Goal: Transaction & Acquisition: Purchase product/service

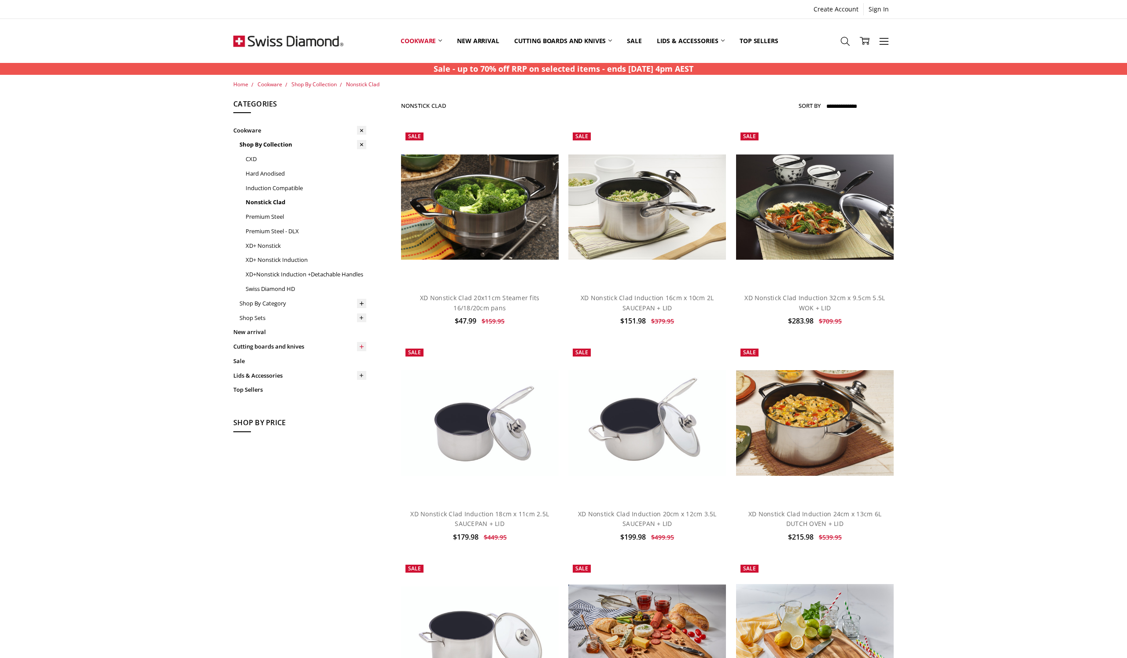
click at [360, 343] on icon at bounding box center [361, 346] width 7 height 7
click at [314, 360] on link "Cutting Boards" at bounding box center [303, 361] width 127 height 15
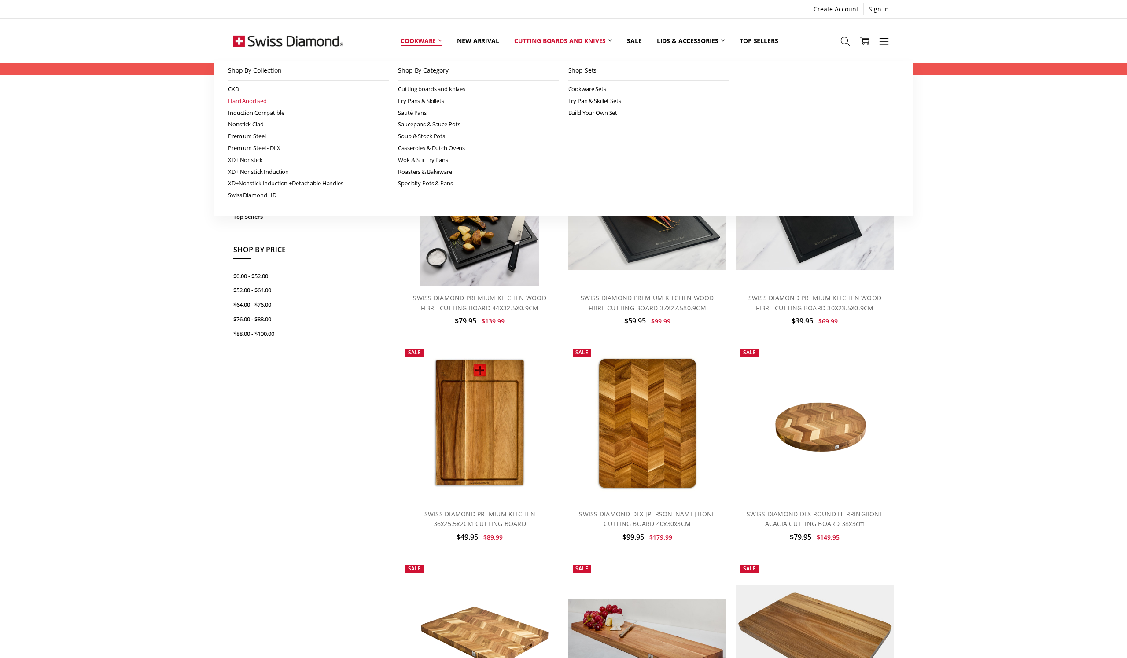
click at [267, 99] on link "Hard Anodised" at bounding box center [308, 101] width 161 height 12
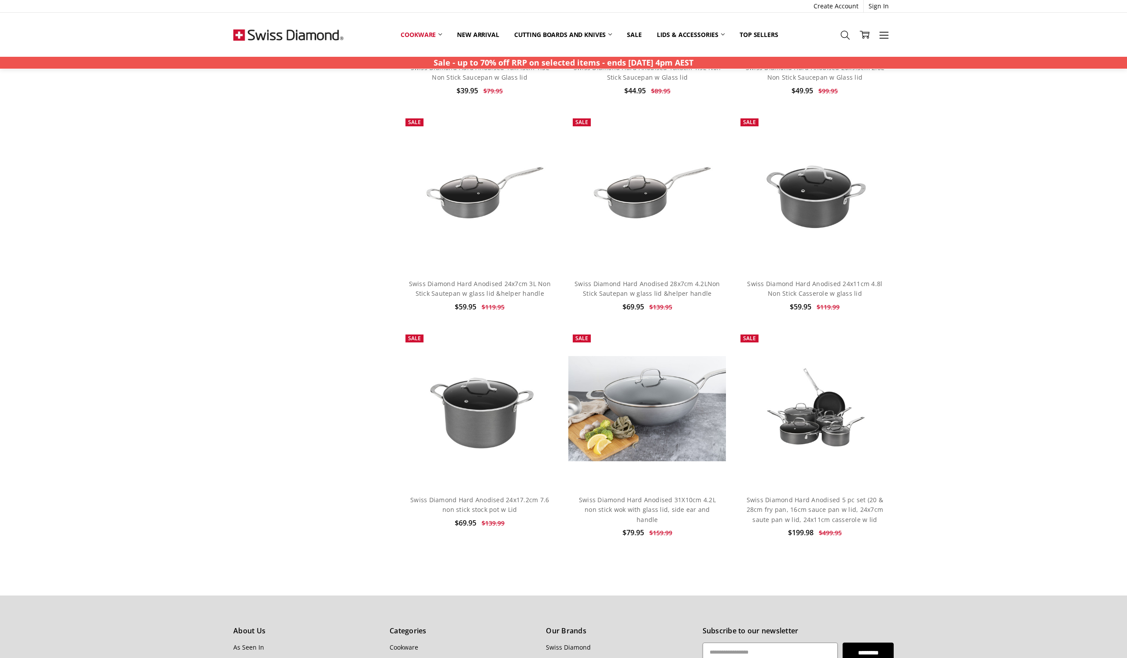
scroll to position [448, 0]
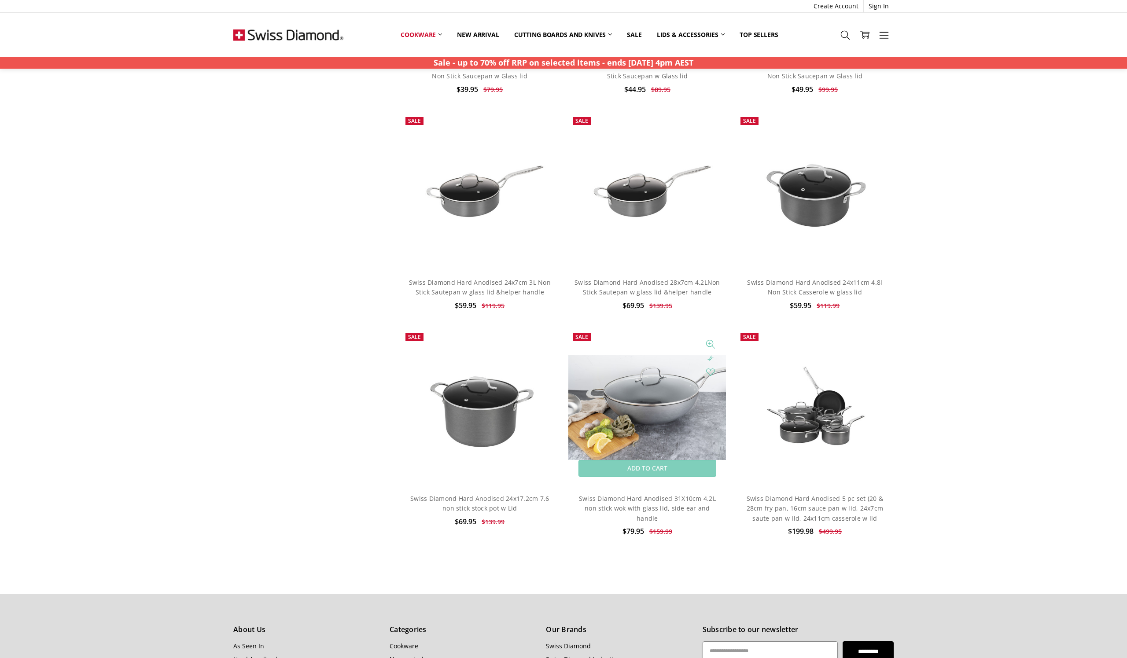
click at [645, 404] on img at bounding box center [647, 407] width 158 height 105
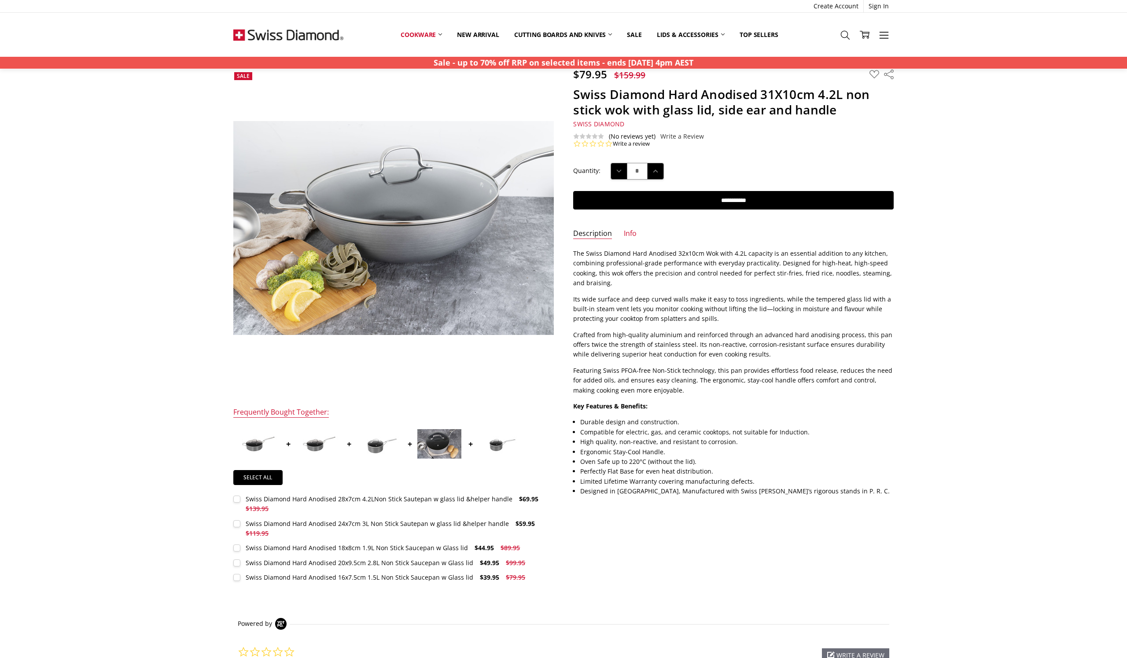
scroll to position [35, 0]
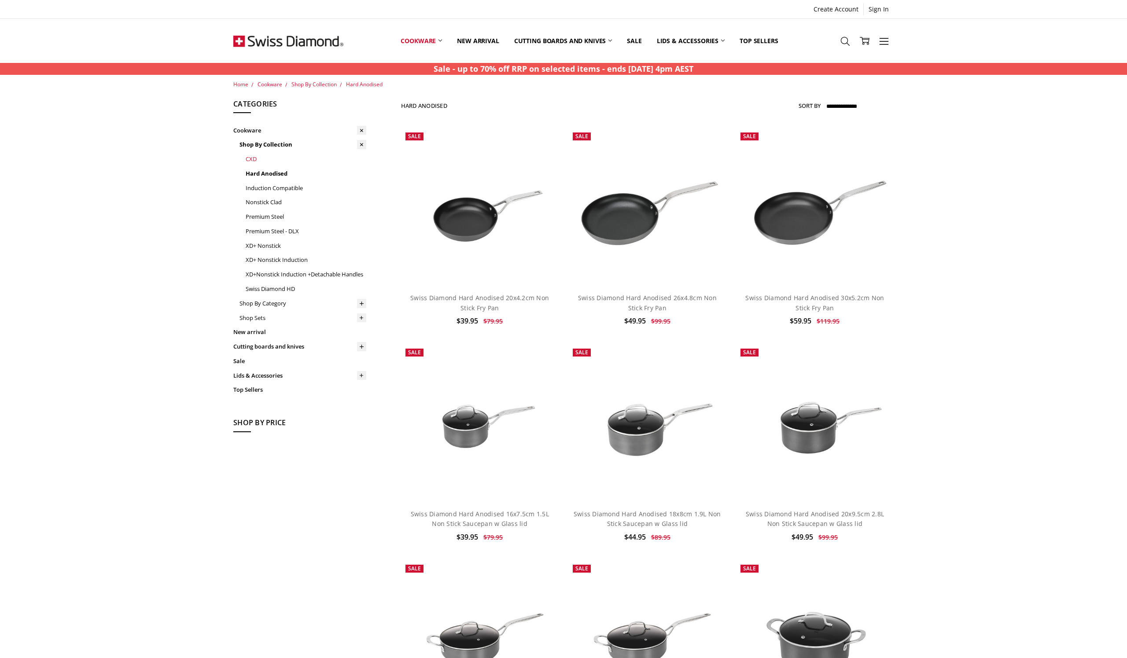
click at [252, 155] on link "CXD" at bounding box center [306, 159] width 121 height 15
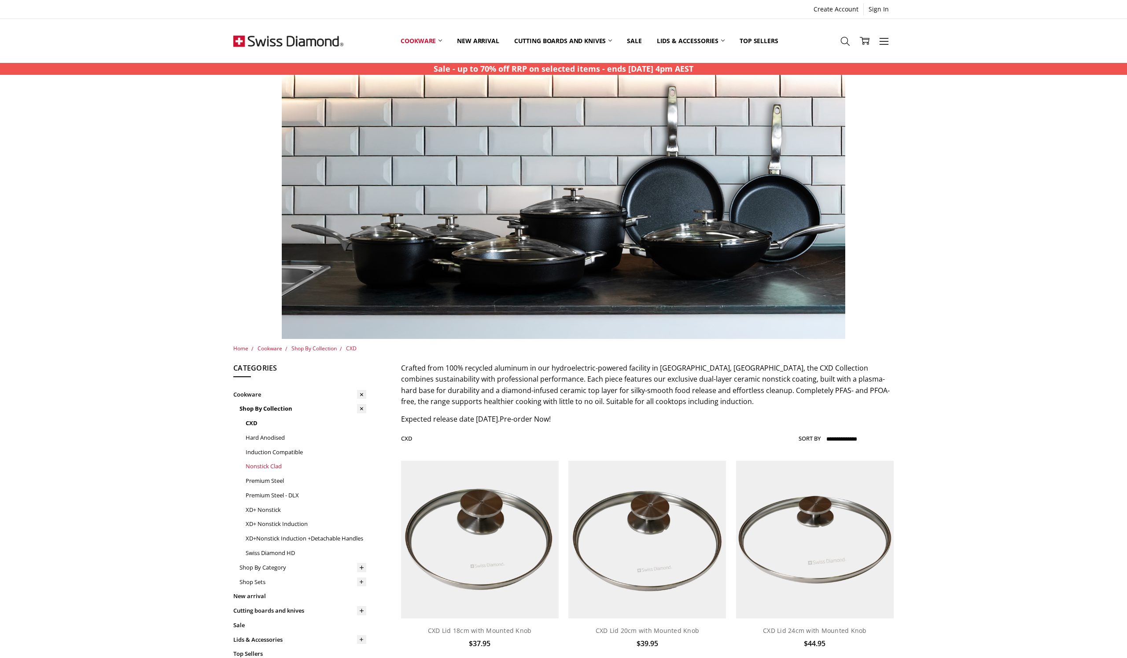
click at [269, 467] on link "Nonstick Clad" at bounding box center [306, 466] width 121 height 15
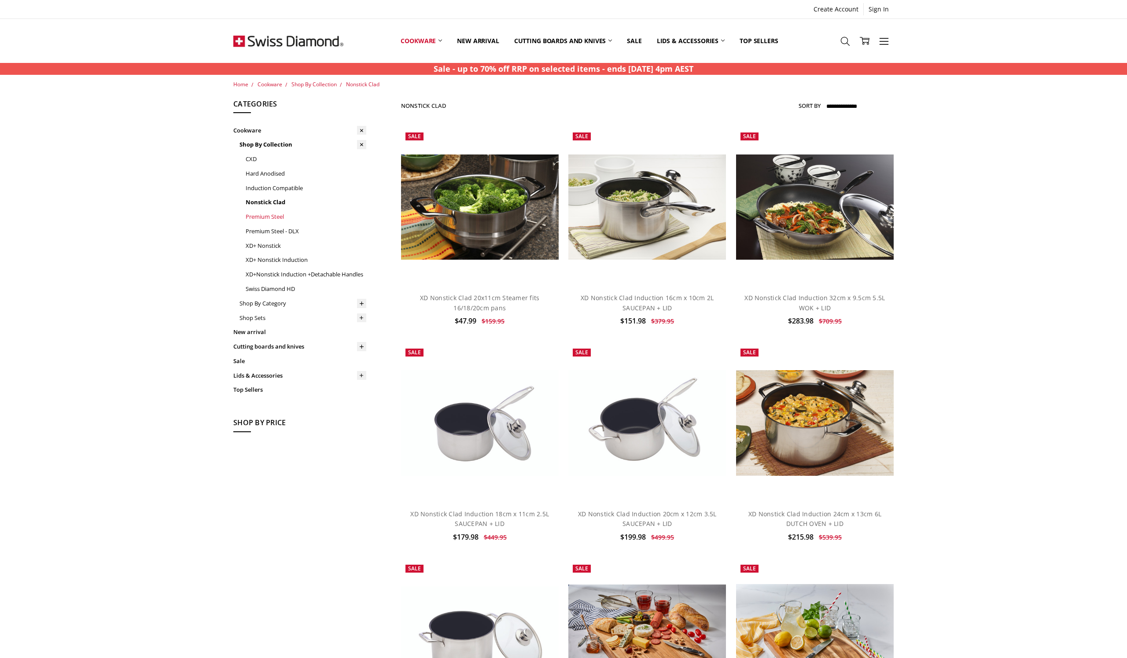
click at [275, 215] on link "Premium Steel" at bounding box center [306, 217] width 121 height 15
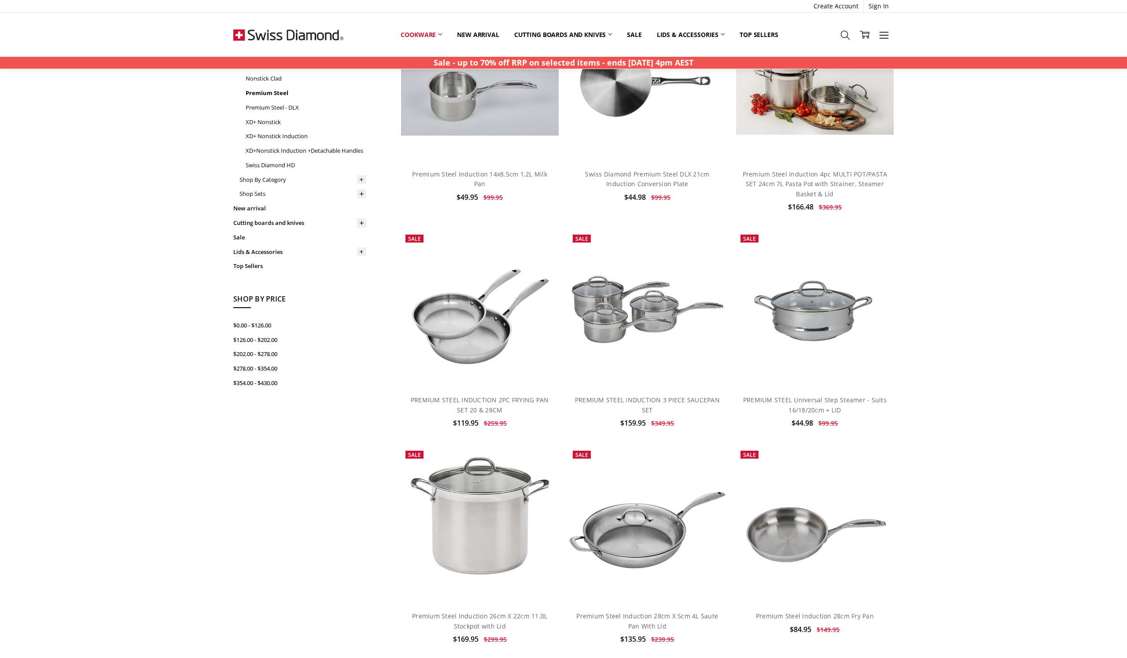
scroll to position [78, 0]
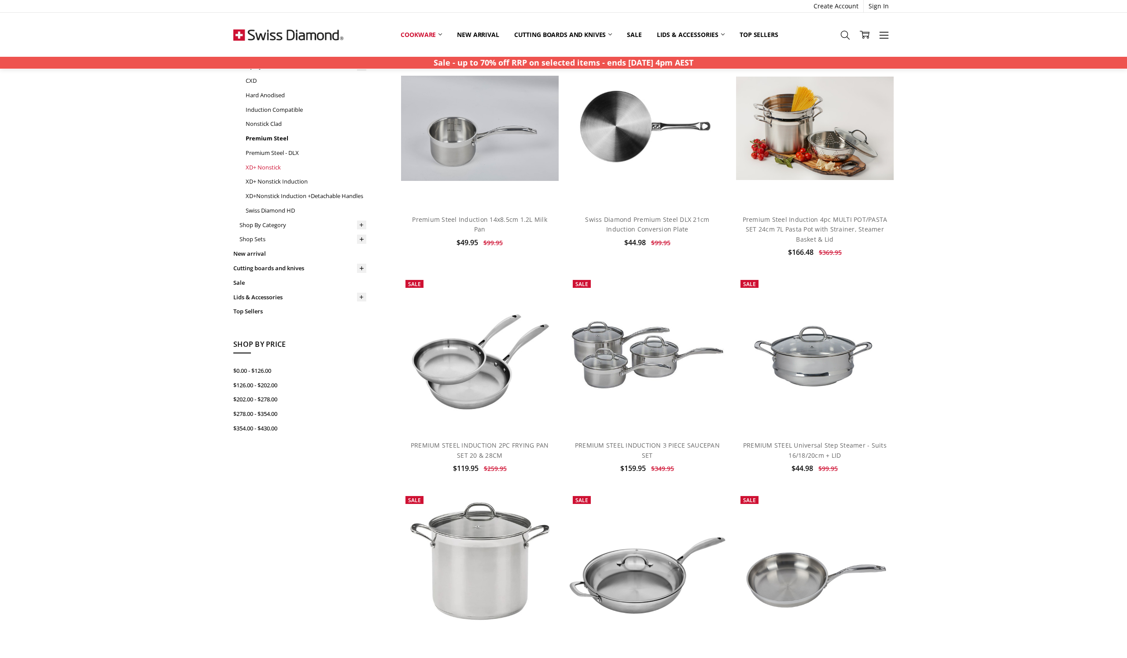
click at [271, 165] on link "XD+ Nonstick" at bounding box center [306, 167] width 121 height 15
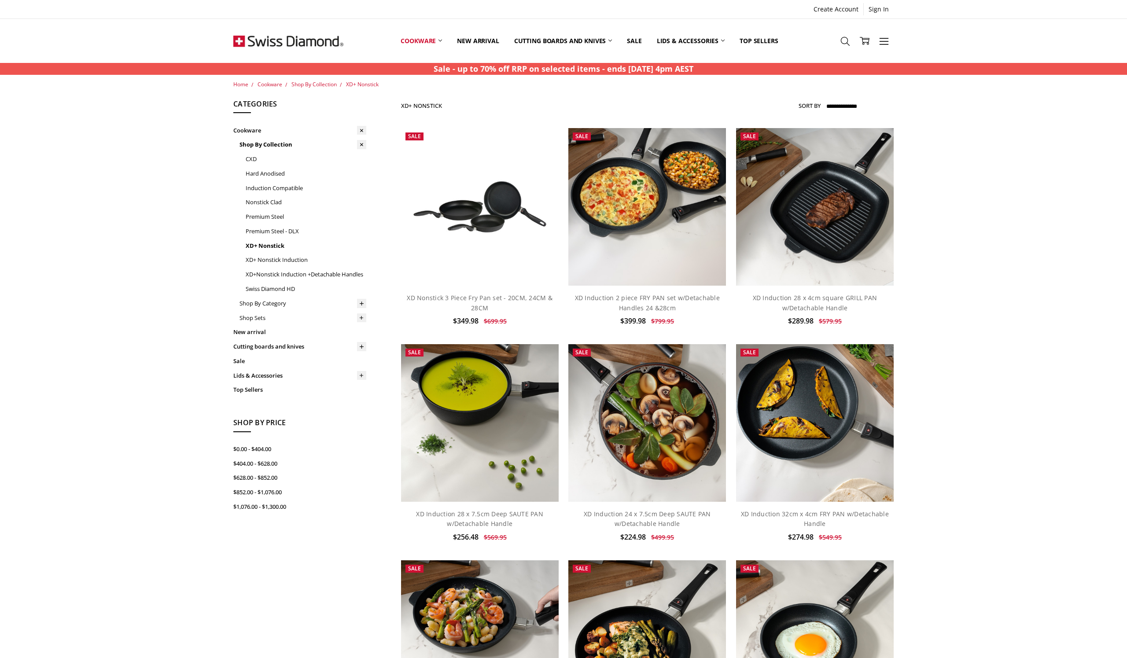
click at [262, 38] on img at bounding box center [288, 41] width 110 height 44
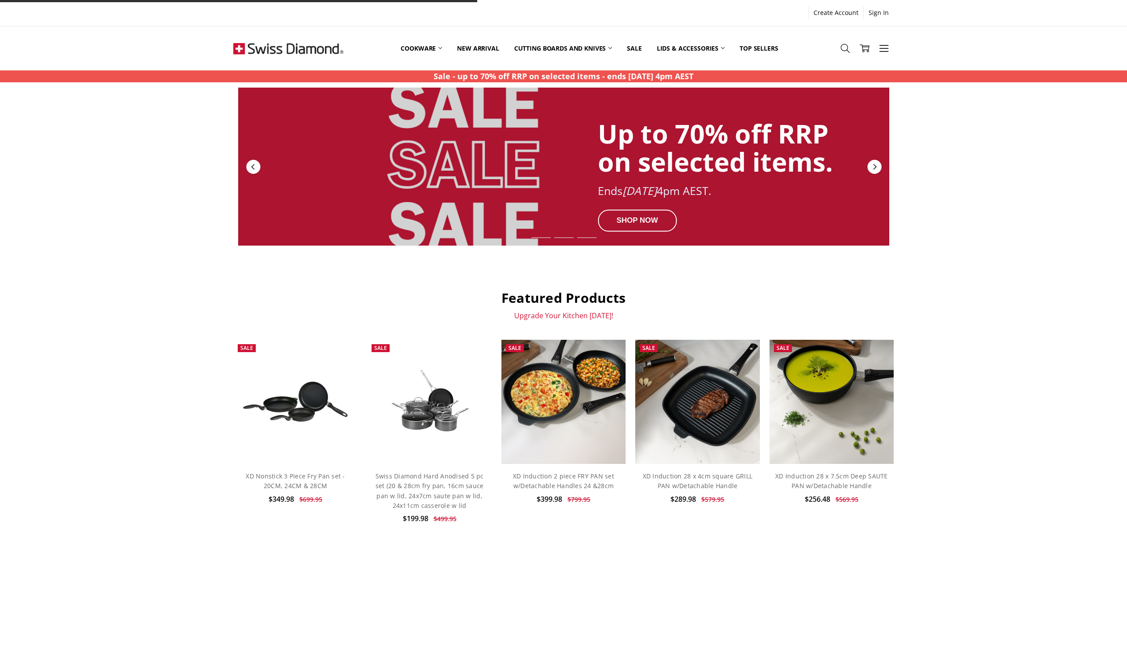
click at [255, 46] on img at bounding box center [288, 48] width 110 height 44
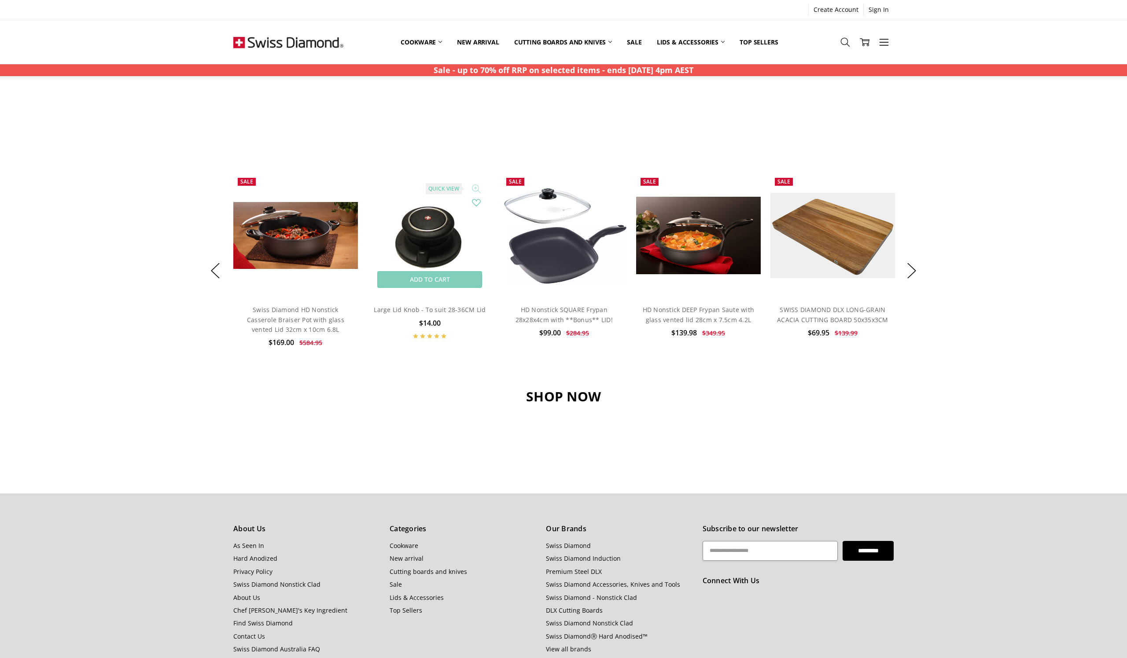
scroll to position [597, 0]
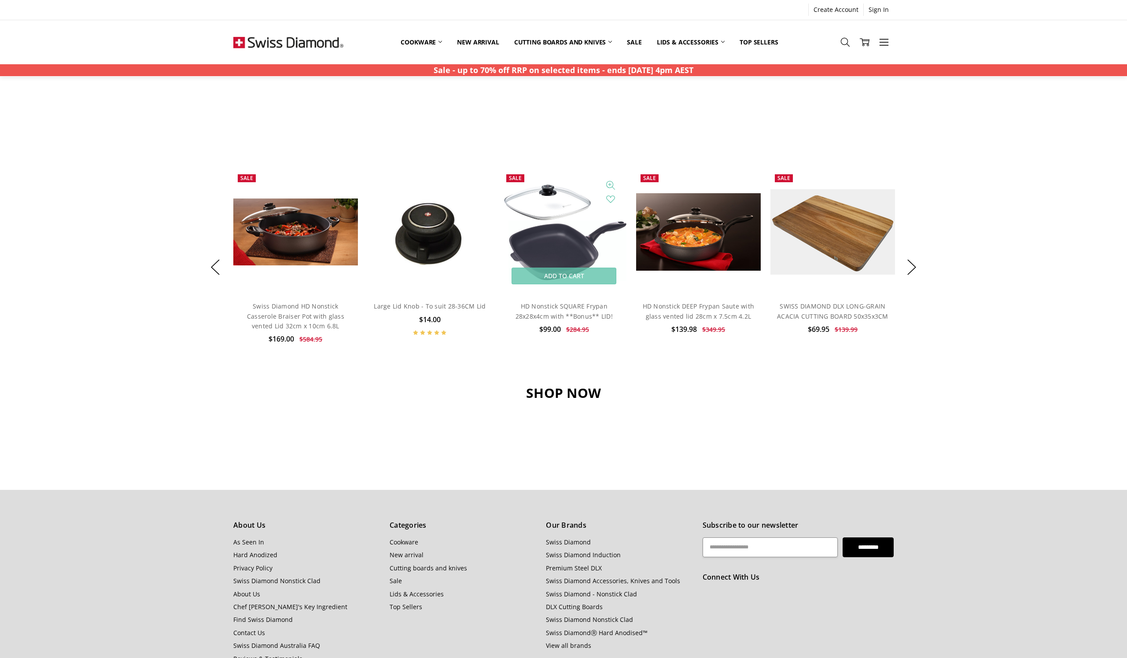
click at [561, 236] on img at bounding box center [564, 232] width 125 height 98
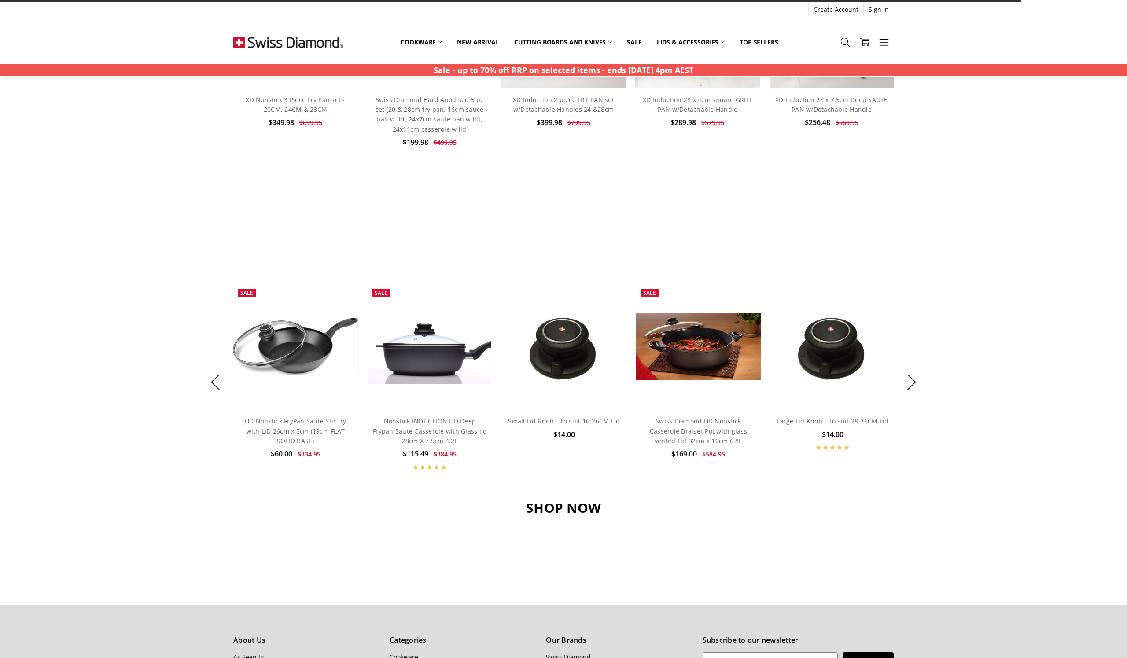
scroll to position [483, 0]
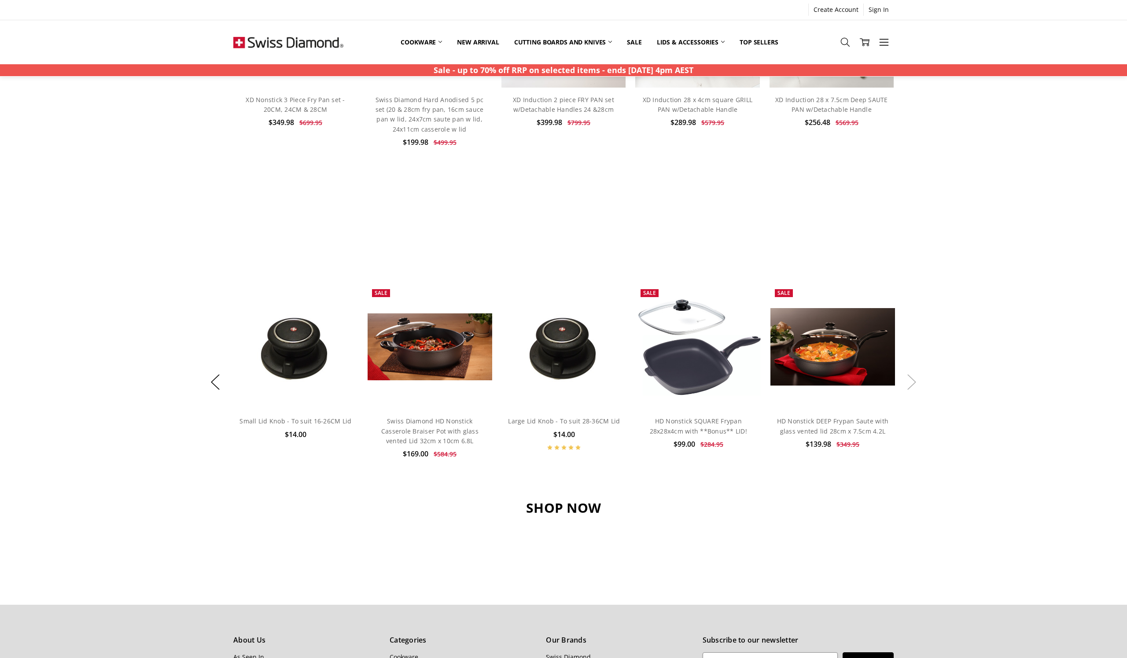
click at [910, 379] on button "Next" at bounding box center [912, 382] width 18 height 27
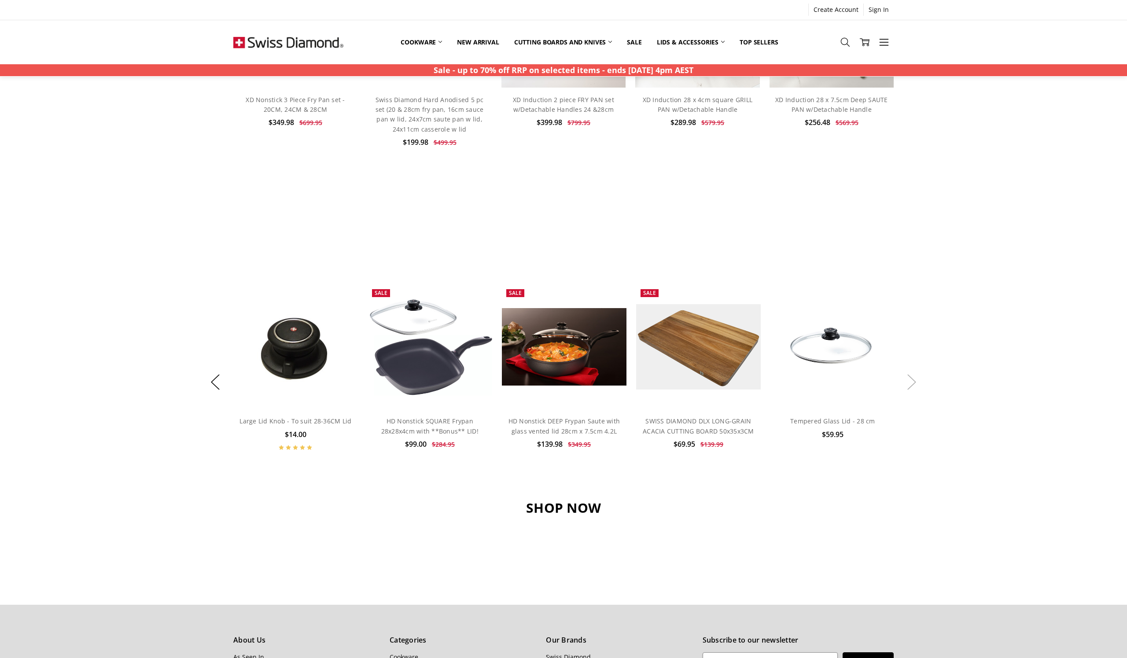
click at [910, 379] on button "Next" at bounding box center [912, 382] width 18 height 27
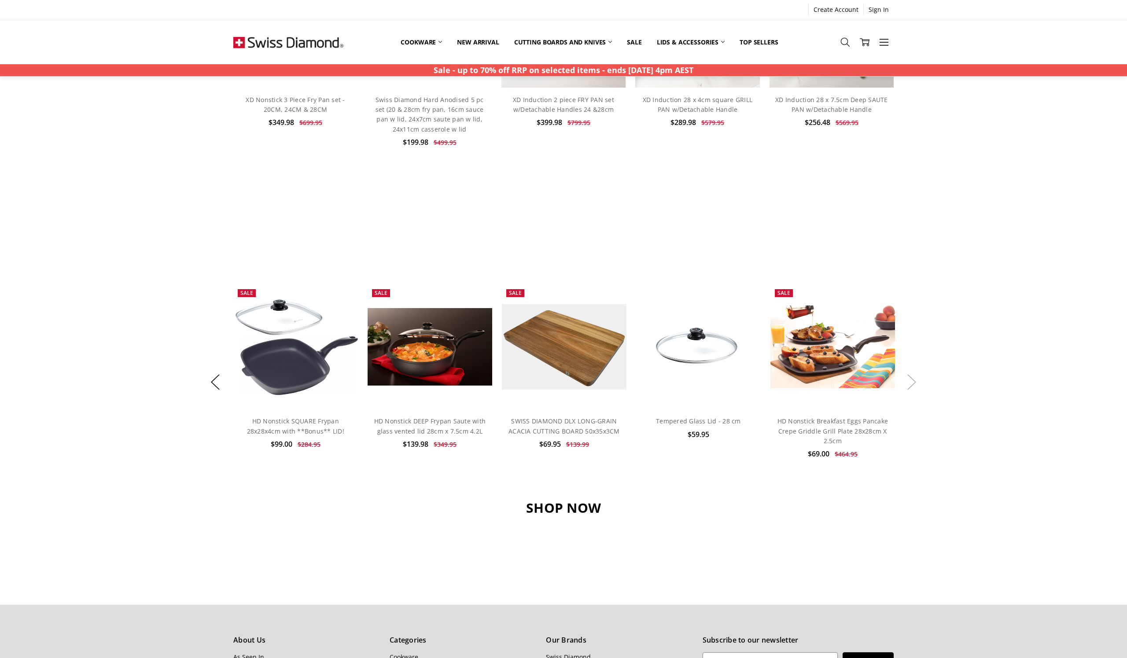
click at [910, 379] on button "Next" at bounding box center [912, 382] width 18 height 27
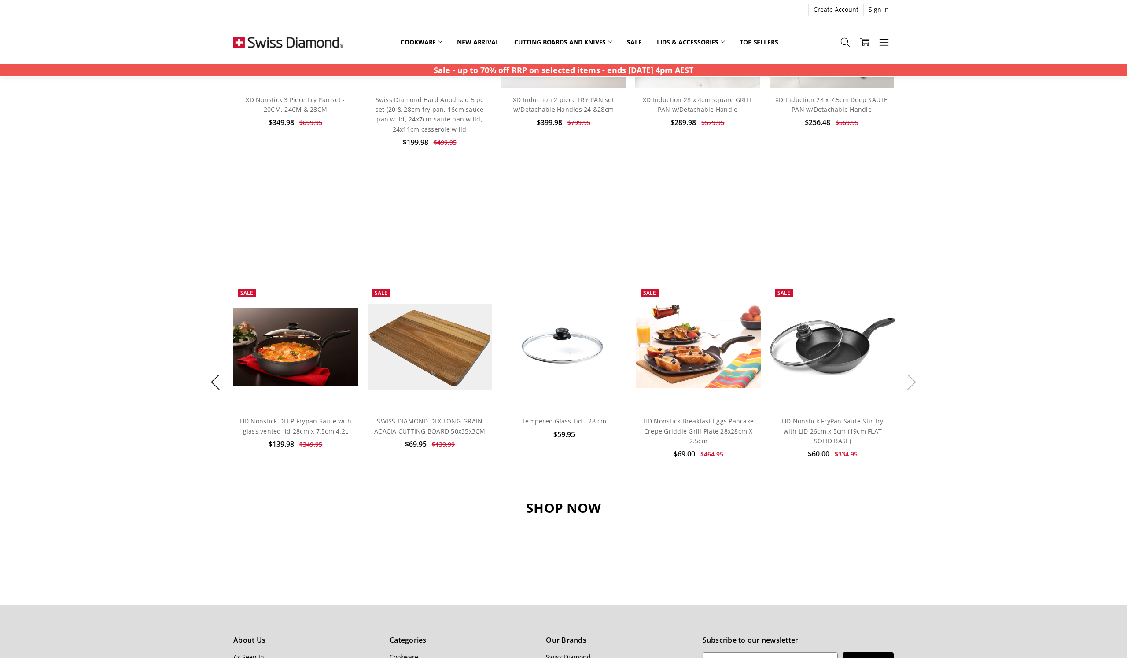
click at [910, 379] on button "Next" at bounding box center [912, 382] width 18 height 27
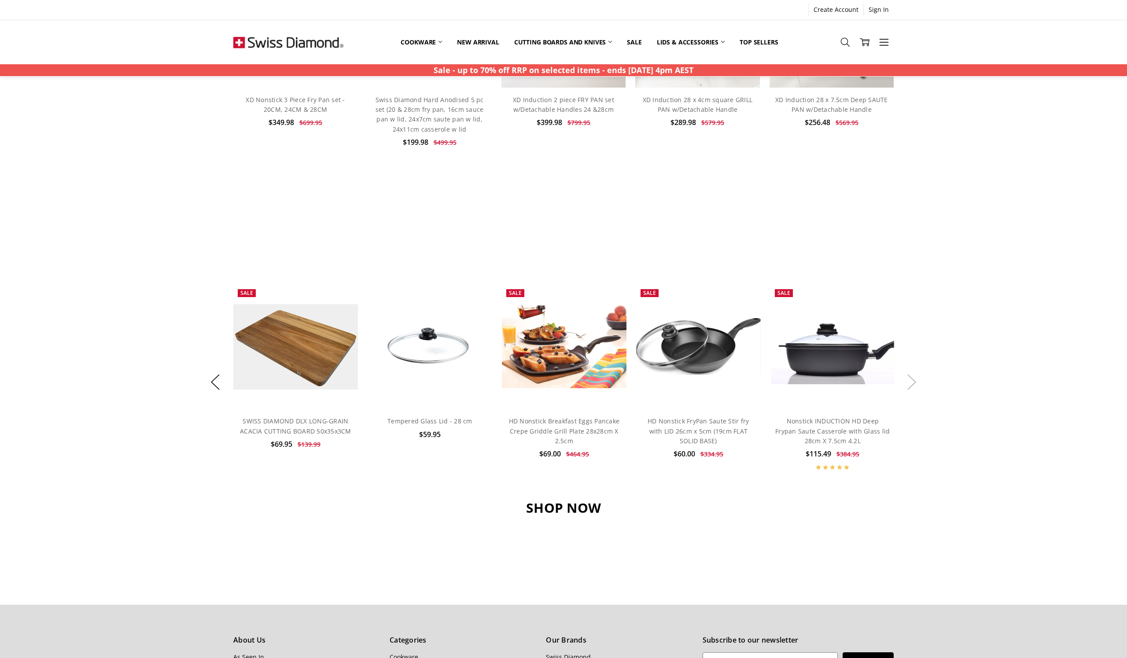
click at [910, 379] on button "Next" at bounding box center [912, 382] width 18 height 27
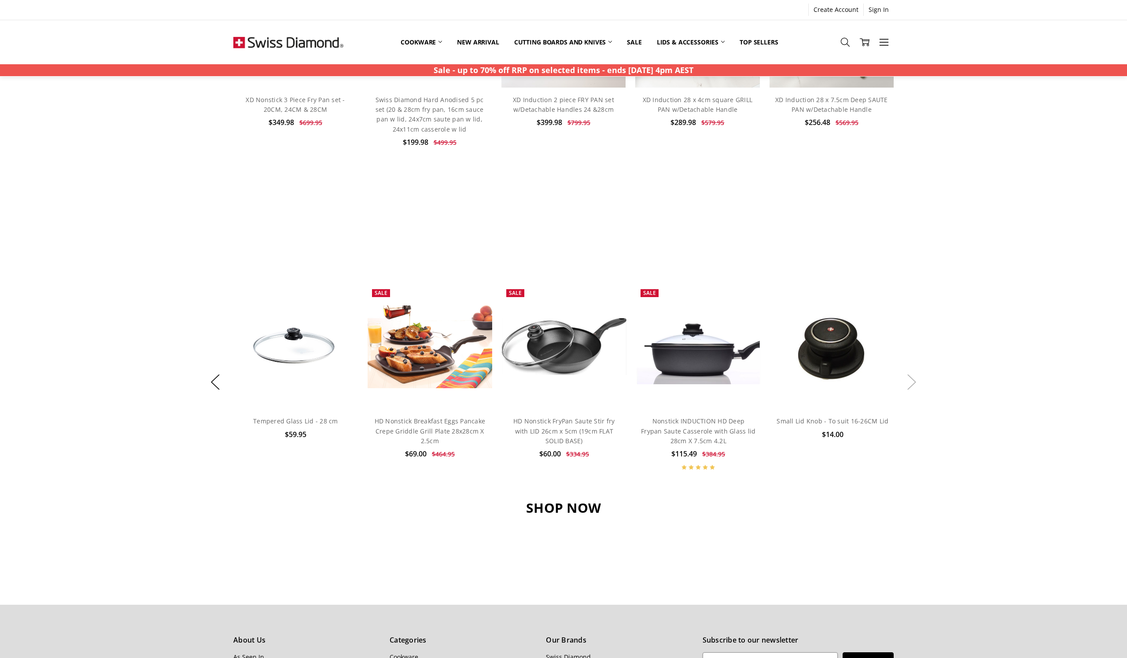
click at [910, 379] on button "Next" at bounding box center [912, 382] width 18 height 27
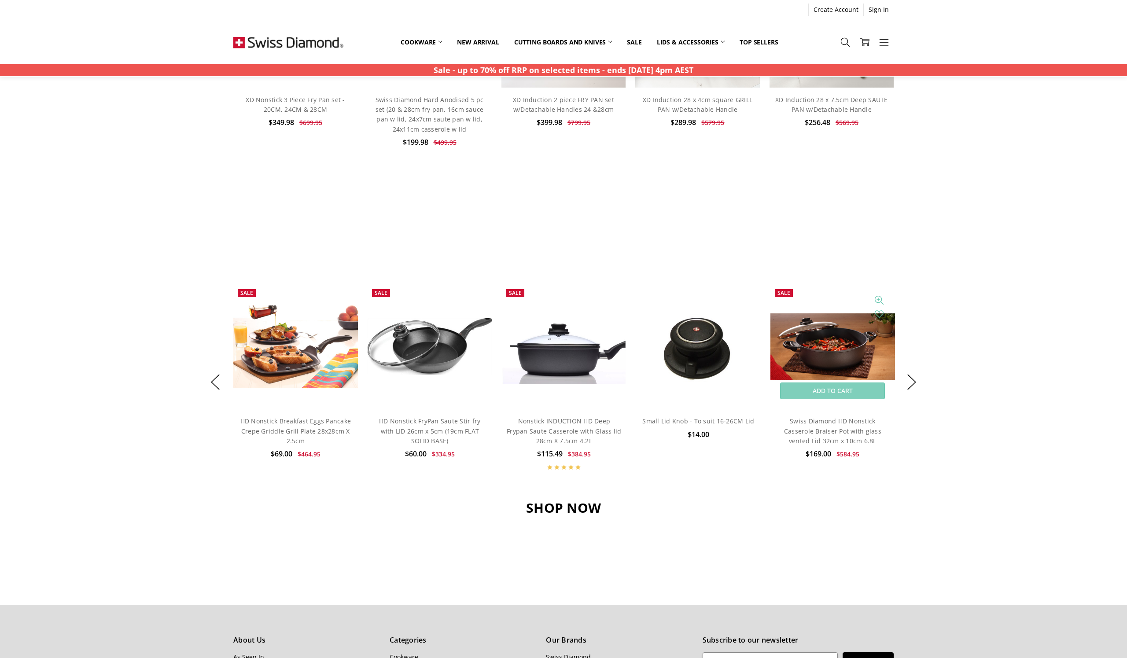
click at [829, 358] on img at bounding box center [832, 346] width 125 height 67
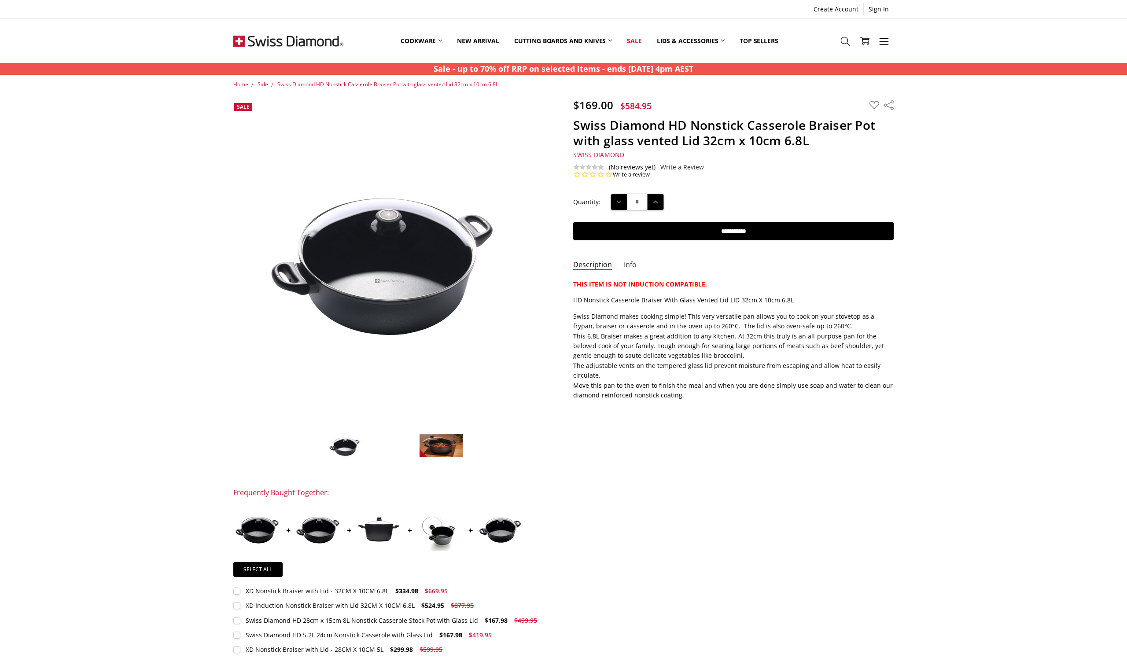
click at [624, 261] on link "Info" at bounding box center [630, 265] width 13 height 10
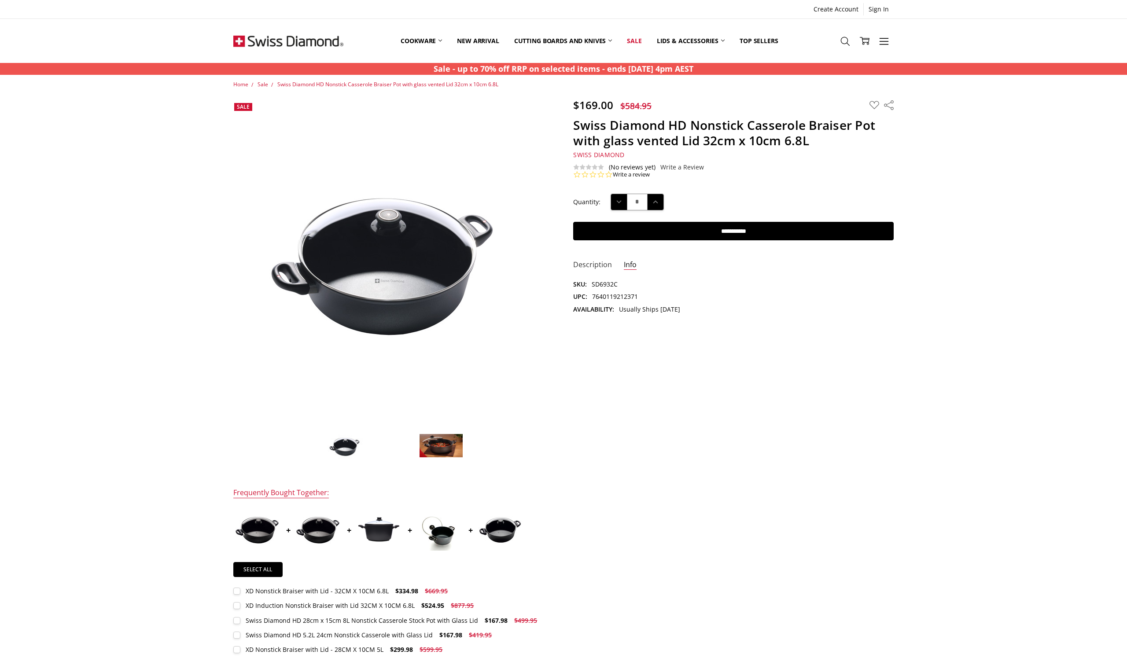
click at [589, 262] on link "Description" at bounding box center [592, 265] width 39 height 10
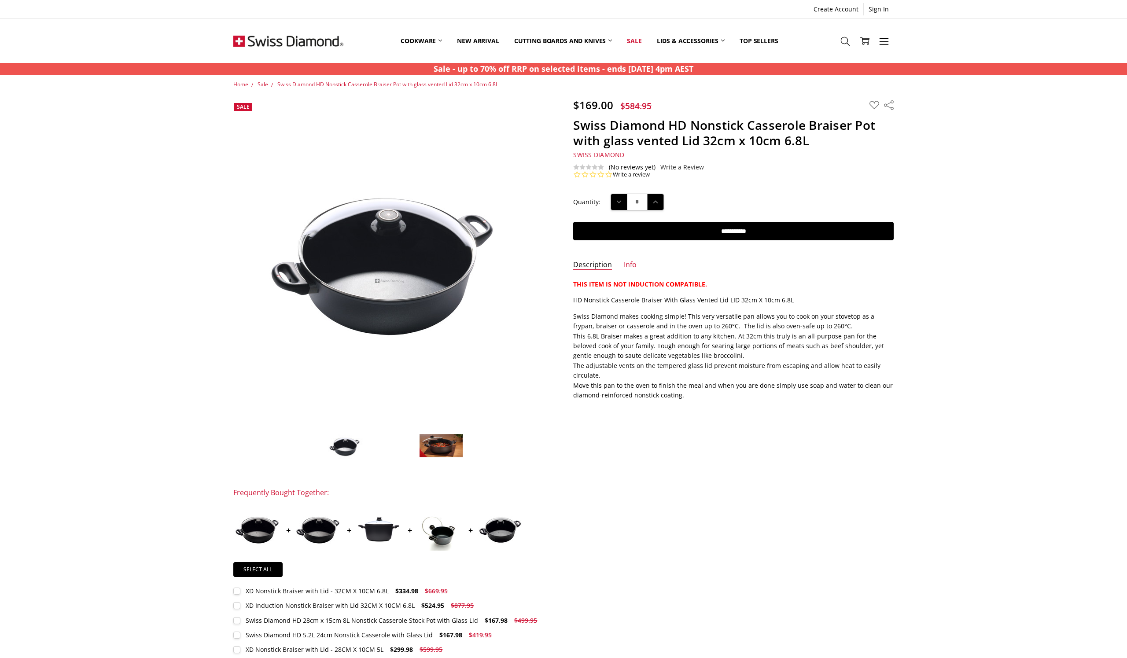
click at [340, 446] on img at bounding box center [346, 446] width 44 height 30
click at [435, 437] on img at bounding box center [441, 446] width 44 height 24
